Goal: Transaction & Acquisition: Purchase product/service

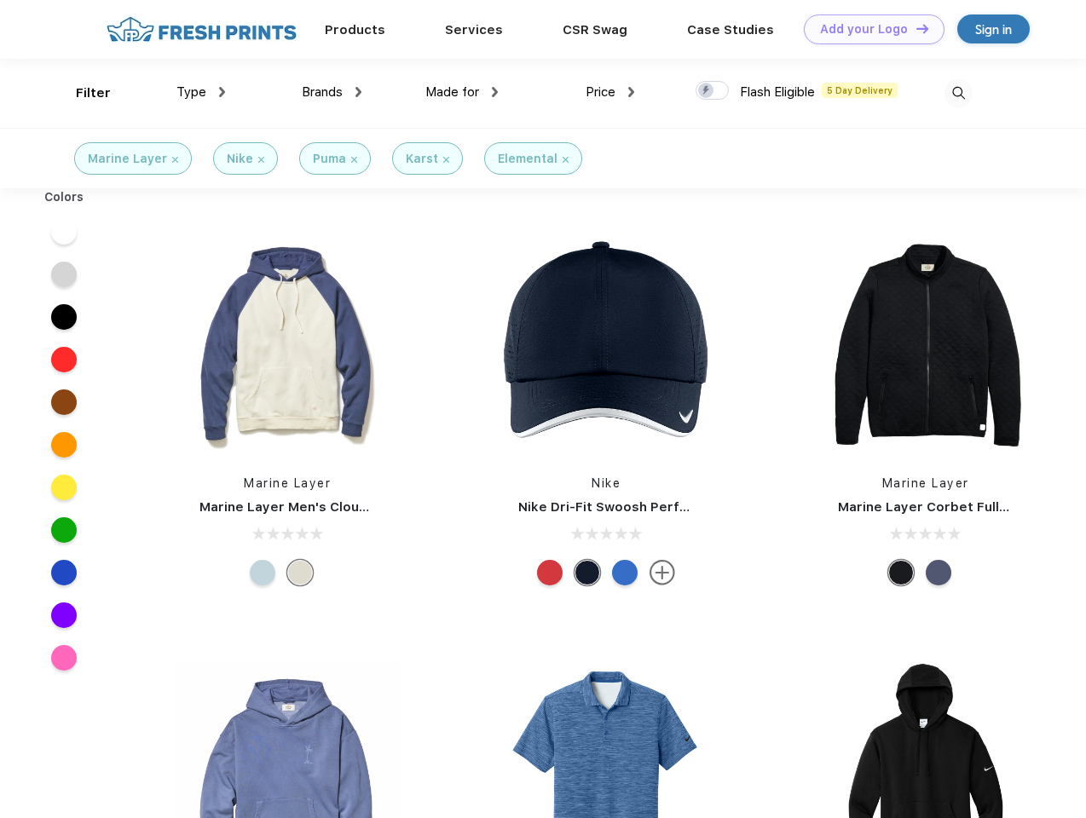
click at [867, 29] on link "Add your Logo Design Tool" at bounding box center [874, 29] width 141 height 30
click at [0, 0] on div "Design Tool" at bounding box center [0, 0] width 0 height 0
click at [914, 28] on link "Add your Logo Design Tool" at bounding box center [874, 29] width 141 height 30
click at [82, 93] on div "Filter" at bounding box center [93, 94] width 35 height 20
click at [201, 92] on span "Type" at bounding box center [191, 91] width 30 height 15
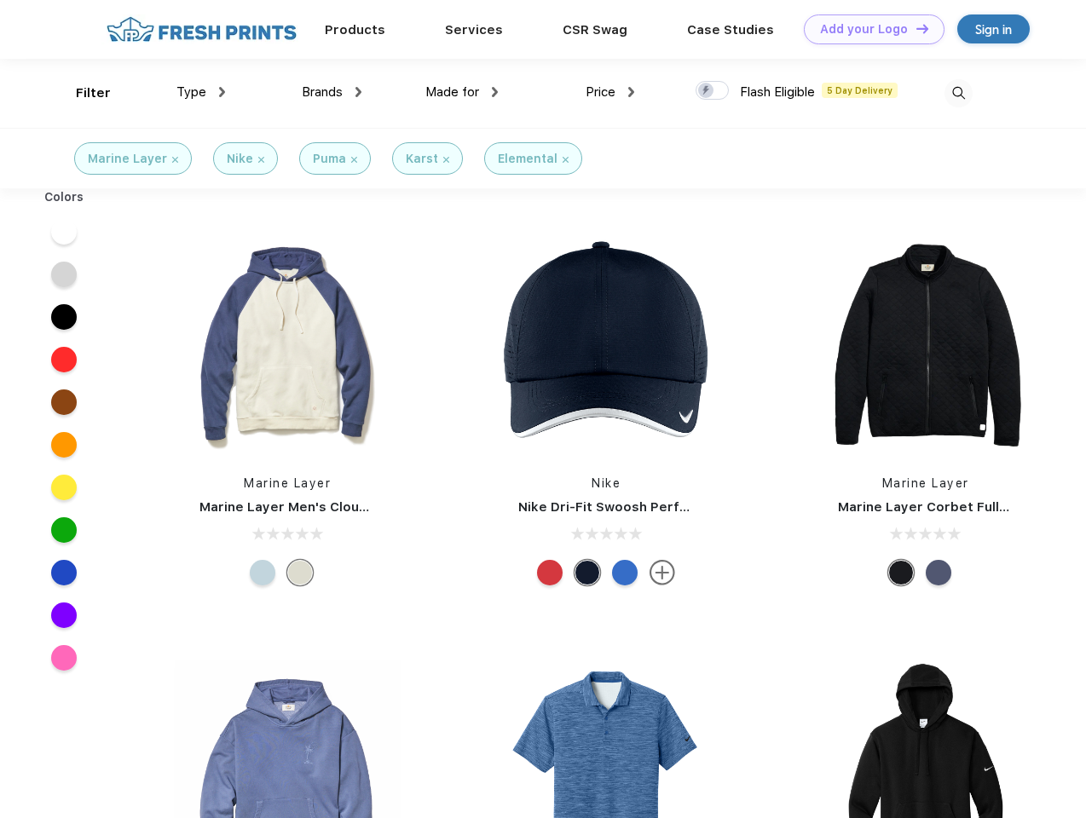
click at [331, 92] on span "Brands" at bounding box center [322, 91] width 41 height 15
click at [462, 92] on span "Made for" at bounding box center [452, 91] width 54 height 15
click at [610, 92] on span "Price" at bounding box center [600, 91] width 30 height 15
click at [712, 91] on div at bounding box center [711, 90] width 33 height 19
click at [706, 91] on input "checkbox" at bounding box center [700, 85] width 11 height 11
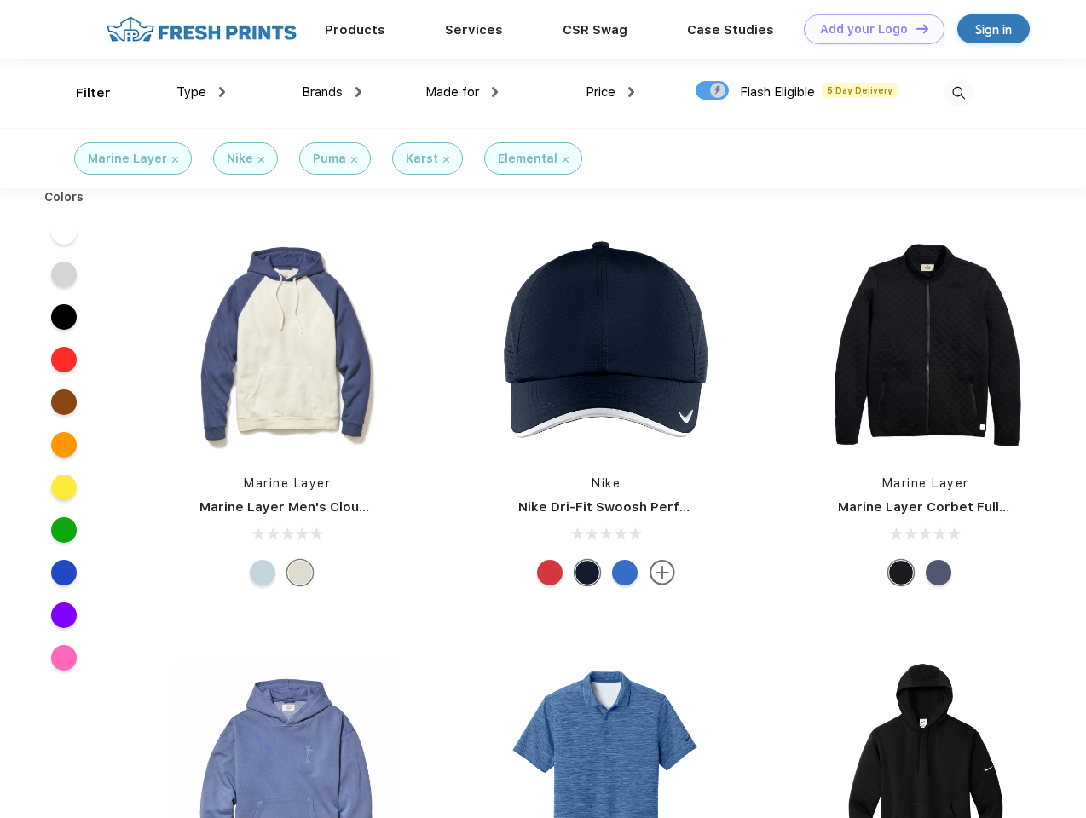
click at [958, 93] on img at bounding box center [958, 93] width 28 height 28
